Goal: Check status: Check status

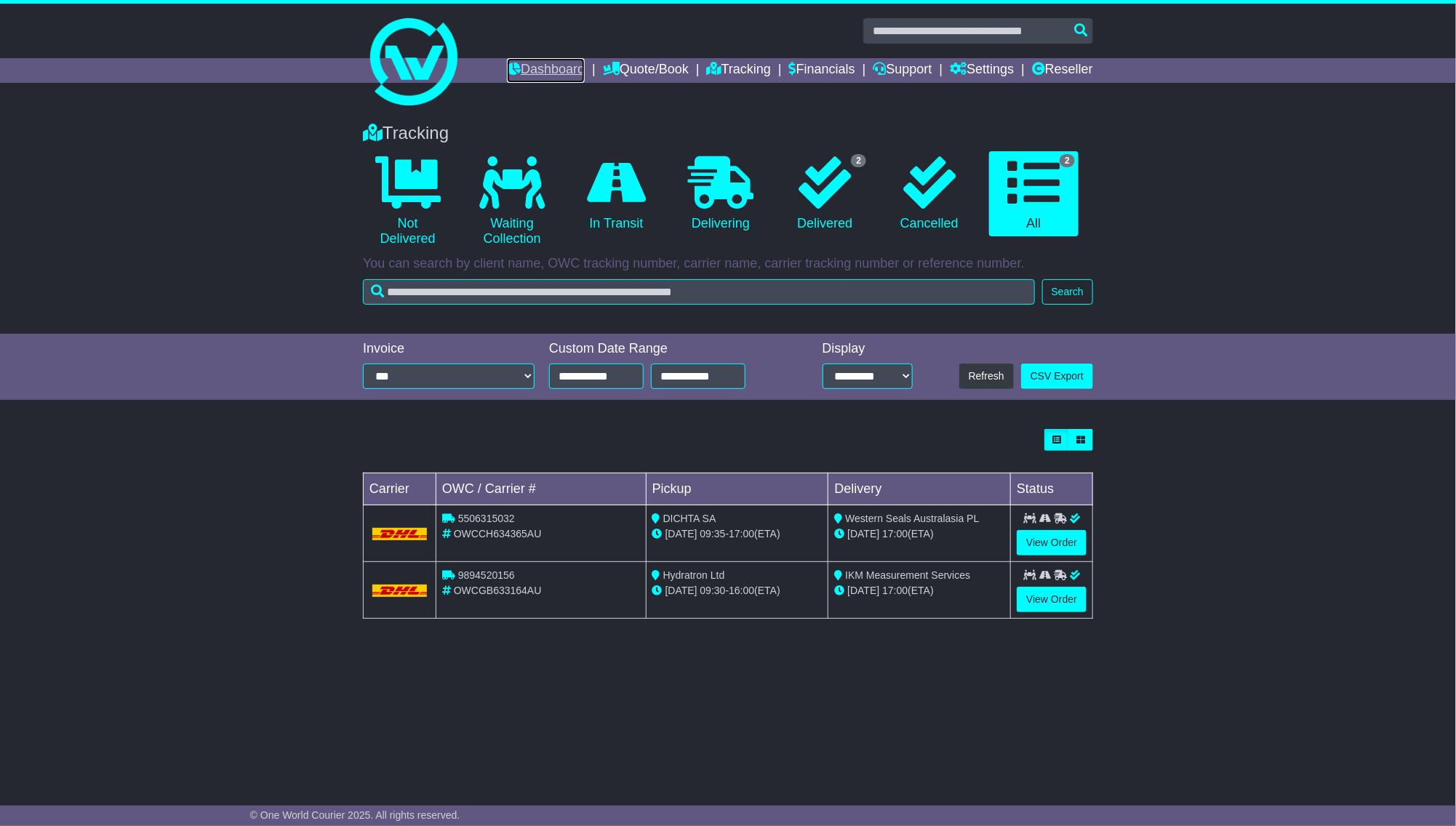
click at [525, 71] on link "Dashboard" at bounding box center [545, 70] width 78 height 25
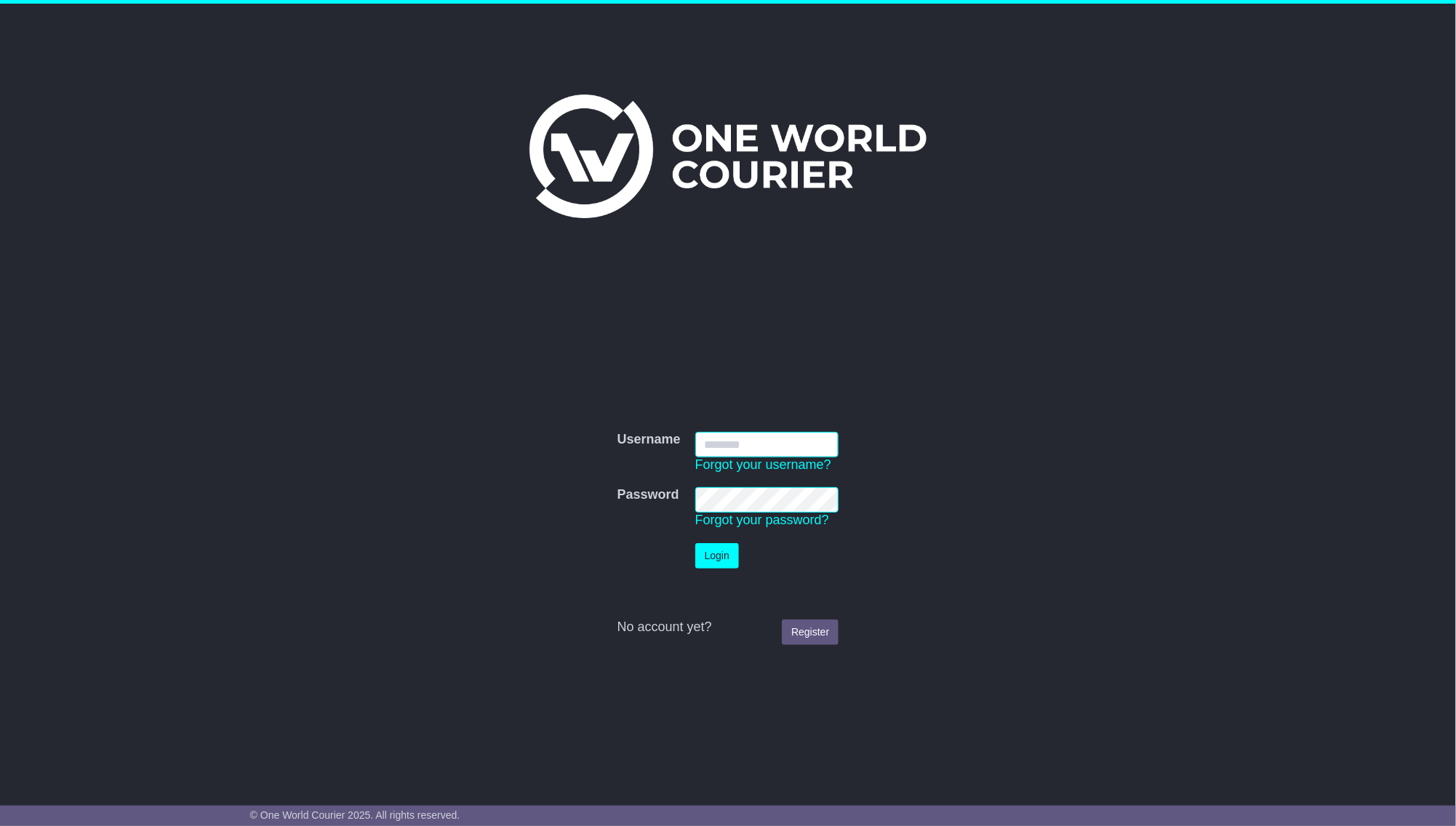
type input "**********"
drag, startPoint x: 724, startPoint y: 550, endPoint x: 720, endPoint y: 542, distance: 8.9
click at [724, 551] on button "Login" at bounding box center [717, 556] width 44 height 26
